Goal: Task Accomplishment & Management: Manage account settings

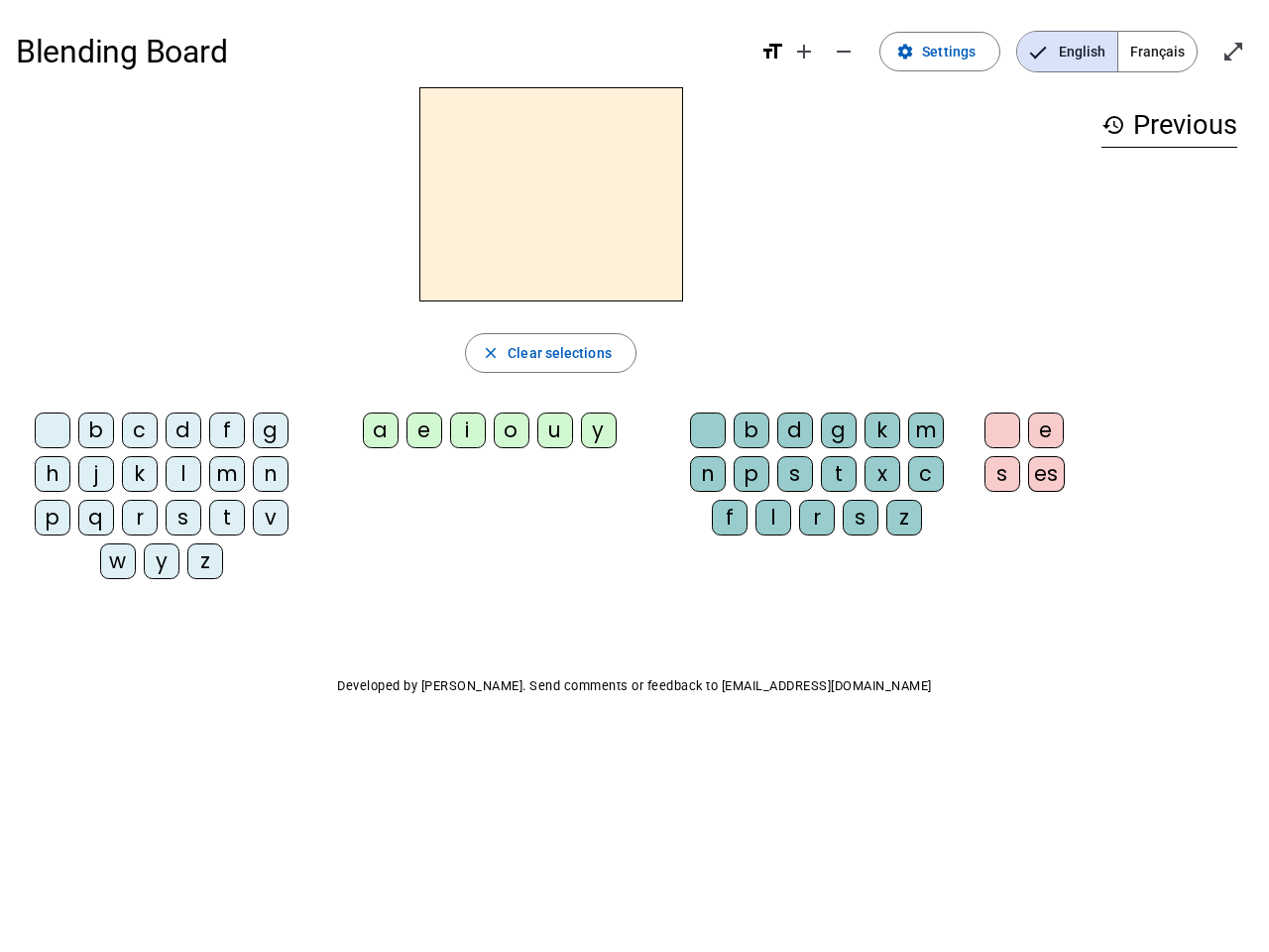
click at [805, 52] on mat-icon "add" at bounding box center [804, 52] width 24 height 24
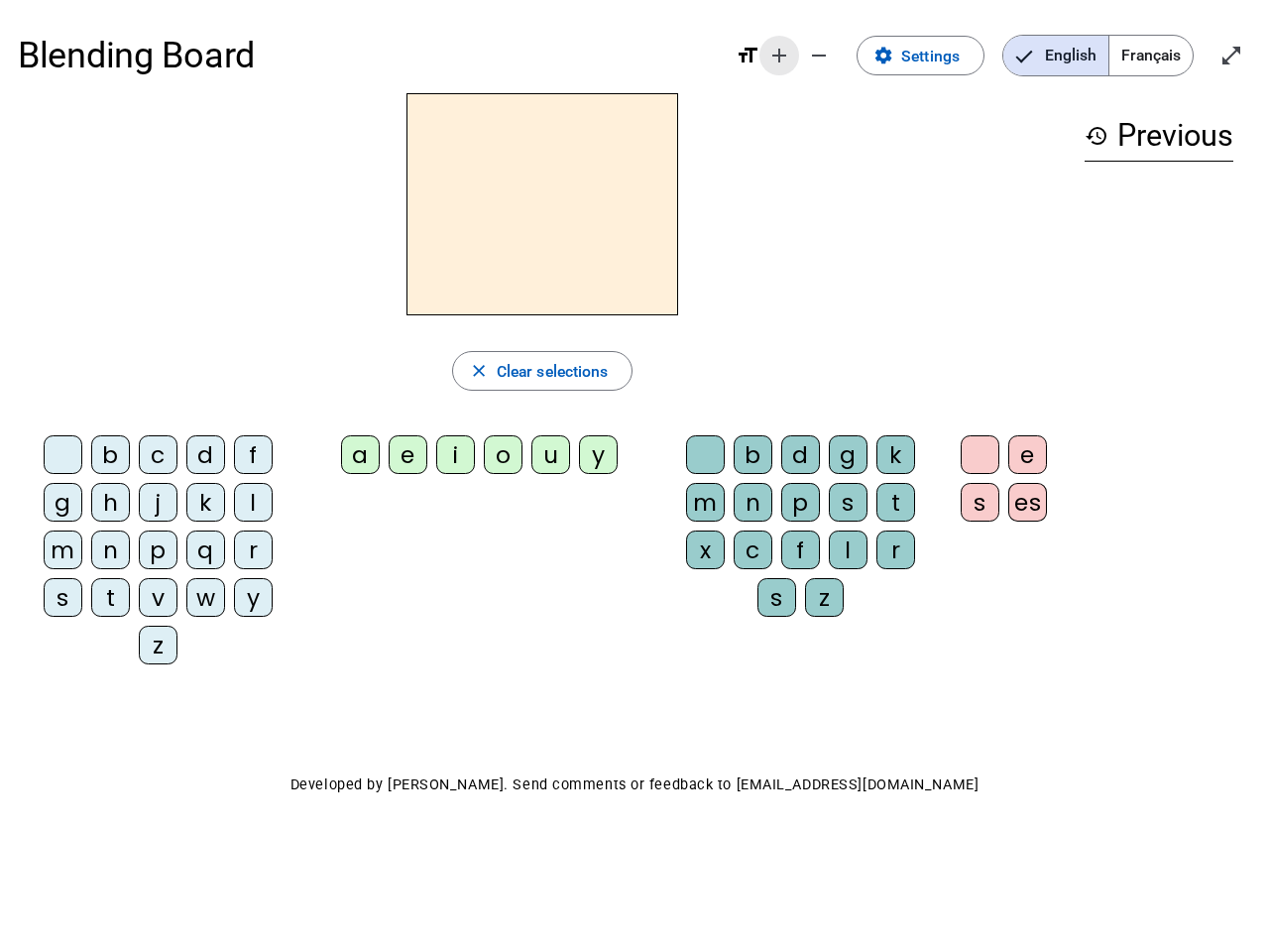
click at [845, 52] on div "Blending Board format_size add remove settings Settings English Français open_i…" at bounding box center [634, 56] width 1233 height 76
click at [941, 52] on span "Settings" at bounding box center [930, 56] width 59 height 27
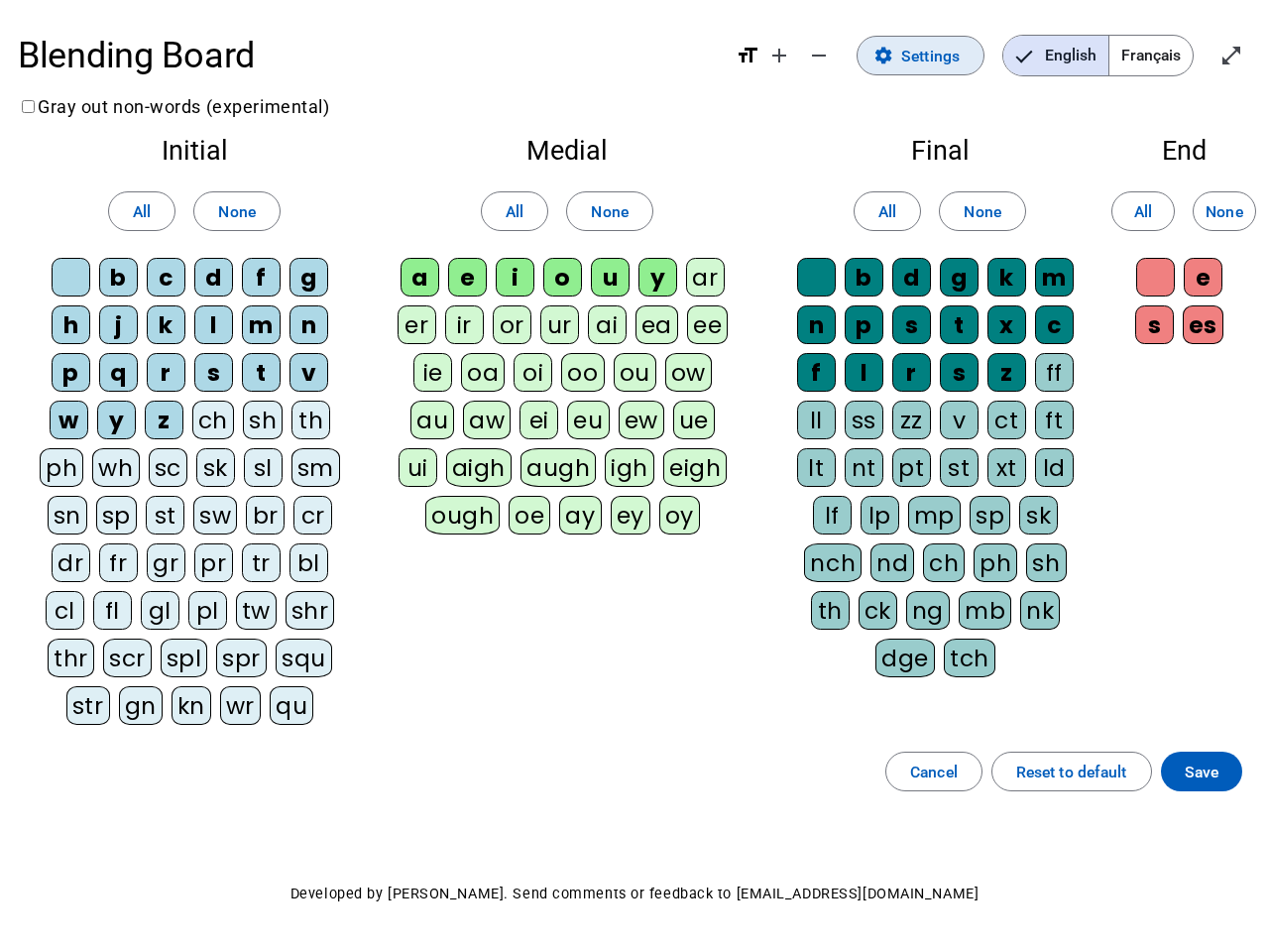
click at [1067, 52] on span "English" at bounding box center [1056, 56] width 105 height 40
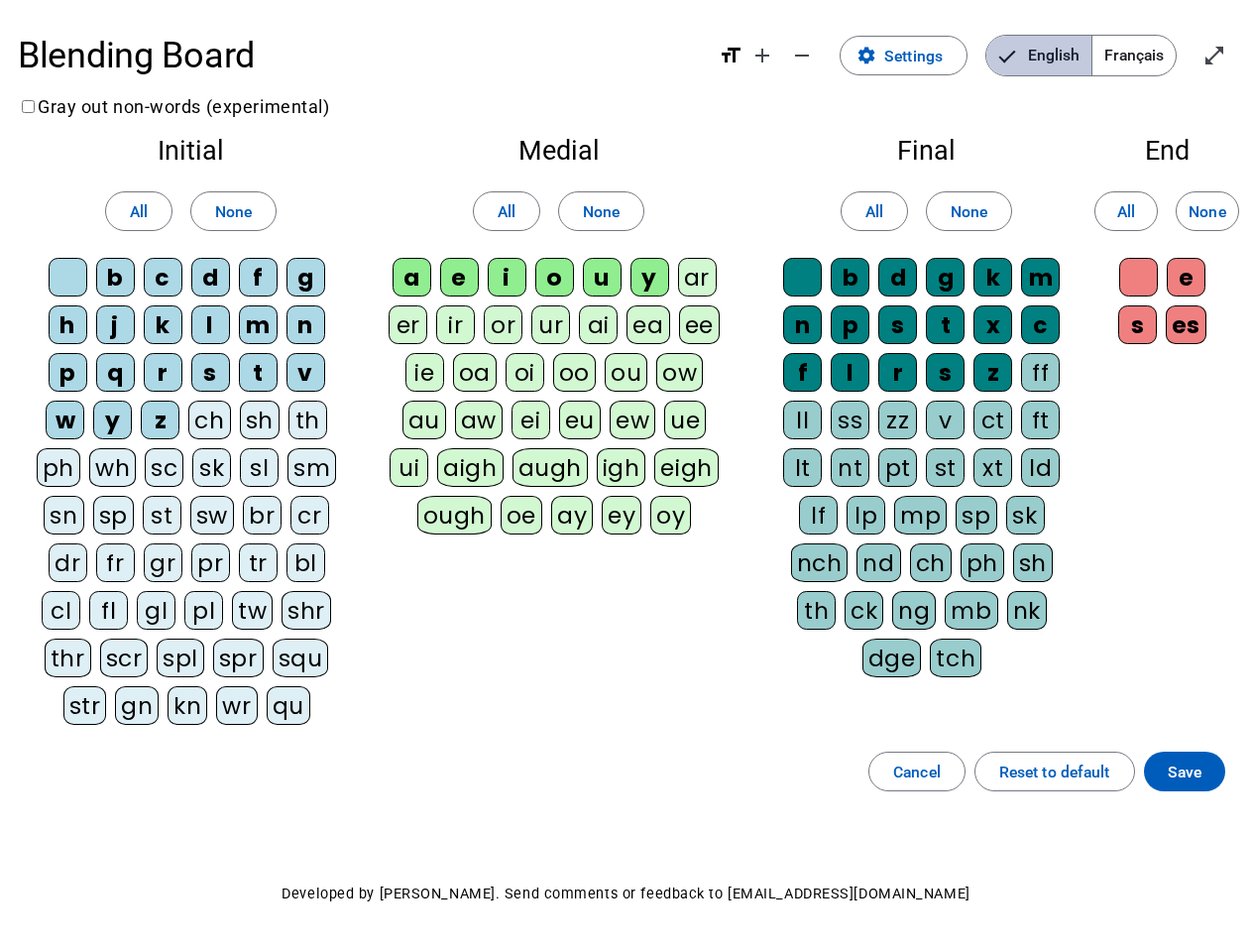
click at [1067, 52] on span "English" at bounding box center [1039, 56] width 105 height 40
click at [1158, 52] on span "Français" at bounding box center [1135, 56] width 83 height 40
click at [1158, 52] on span "Français" at bounding box center [1120, 56] width 113 height 40
click at [1233, 52] on span "Enter full screen" at bounding box center [1214, 56] width 48 height 48
click at [550, 353] on letter-bubble "oi" at bounding box center [530, 377] width 48 height 48
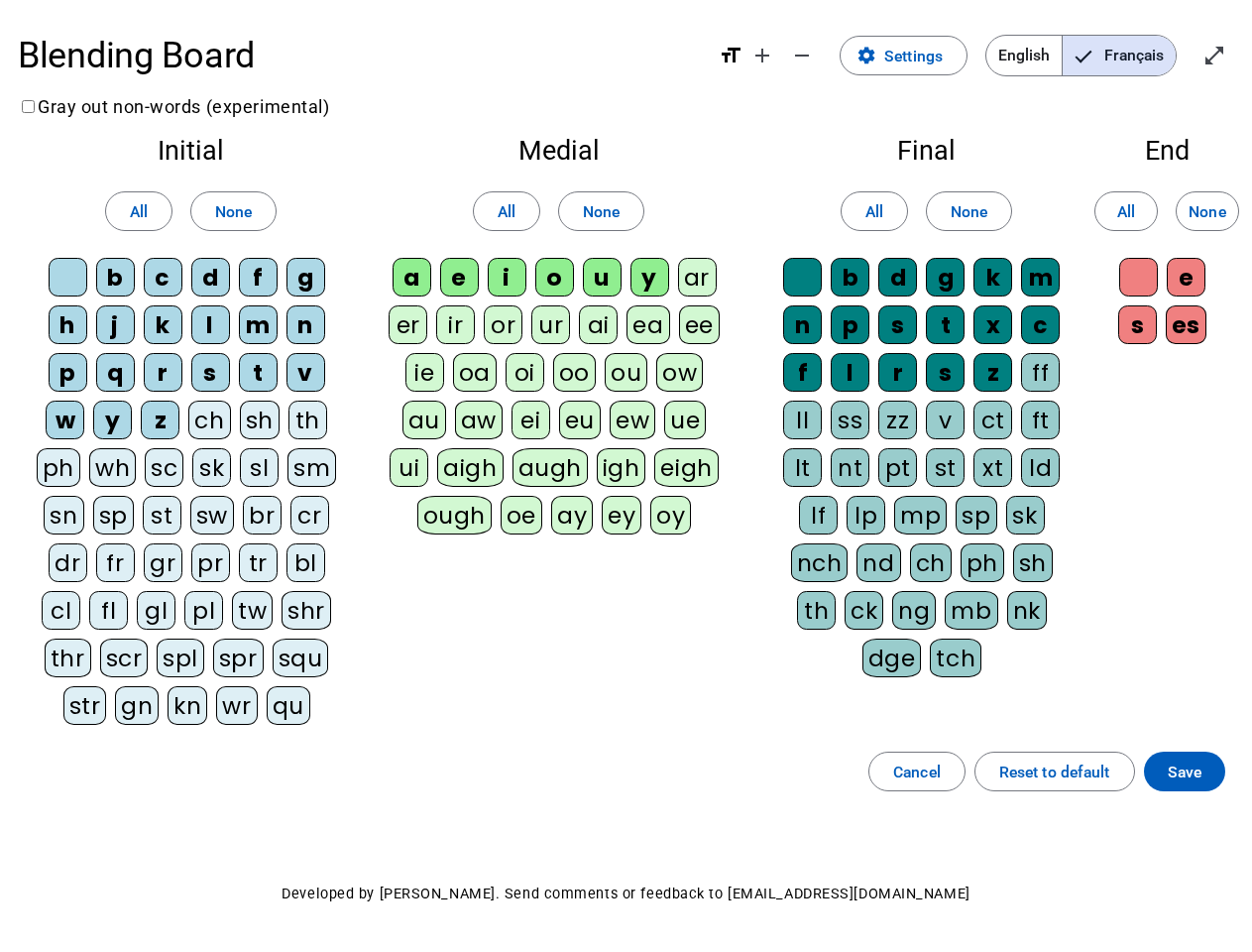
click at [57, 434] on div "w" at bounding box center [65, 419] width 39 height 39
